Goal: Find specific page/section: Find specific page/section

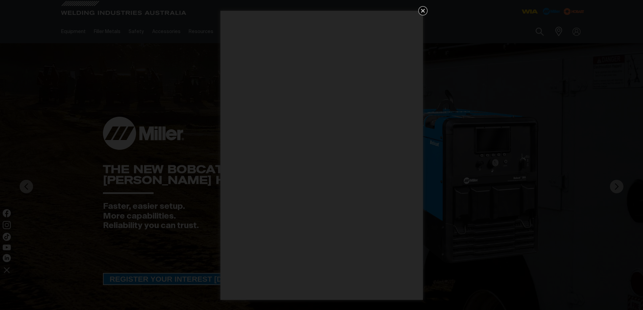
click at [423, 8] on icon "Get 5 WIA Welding Guides Free!" at bounding box center [423, 11] width 8 height 8
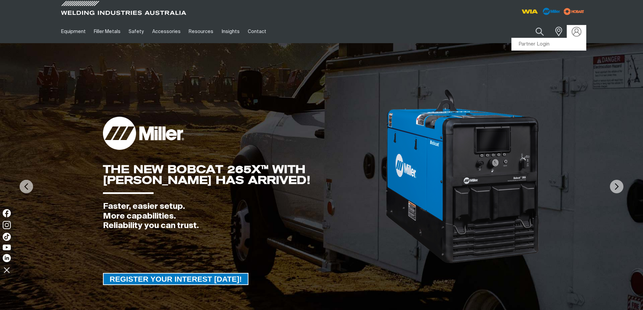
click at [579, 29] on img at bounding box center [576, 32] width 10 height 10
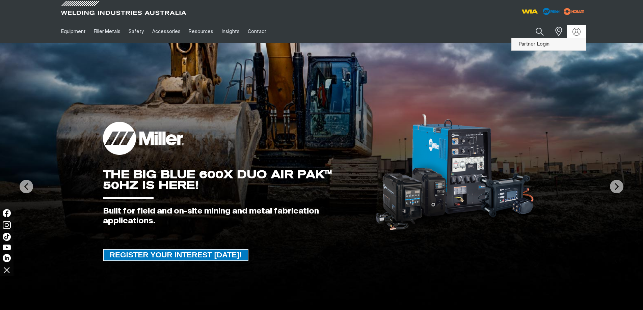
click at [557, 43] on link "Partner Login" at bounding box center [548, 44] width 74 height 12
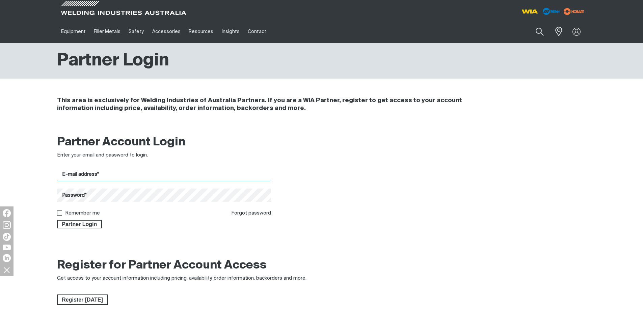
type input "[EMAIL_ADDRESS][DOMAIN_NAME]"
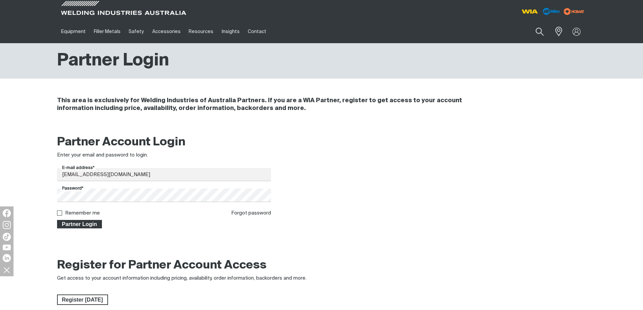
click at [88, 224] on span "Partner Login" at bounding box center [80, 224] width 44 height 9
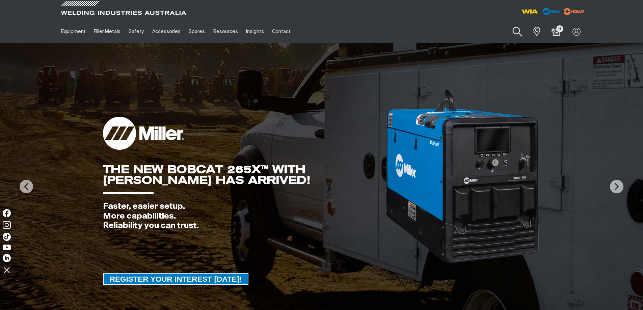
click at [513, 26] on button "Search products" at bounding box center [517, 31] width 27 height 19
click at [437, 32] on input "Search" at bounding box center [476, 31] width 104 height 15
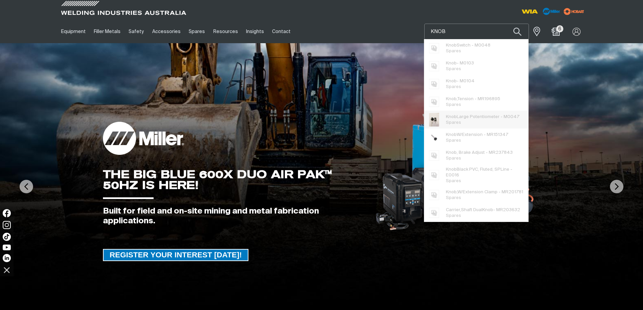
type input "KNOB"
click at [461, 118] on span "Knob Large Potentiometer - M0047" at bounding box center [483, 117] width 74 height 6
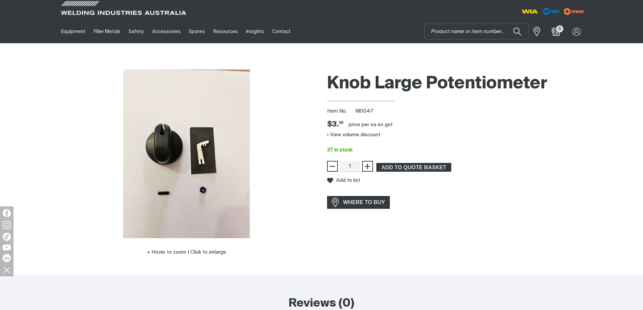
click at [375, 109] on div "Item No. M0047" at bounding box center [456, 112] width 259 height 8
